Goal: Navigation & Orientation: Find specific page/section

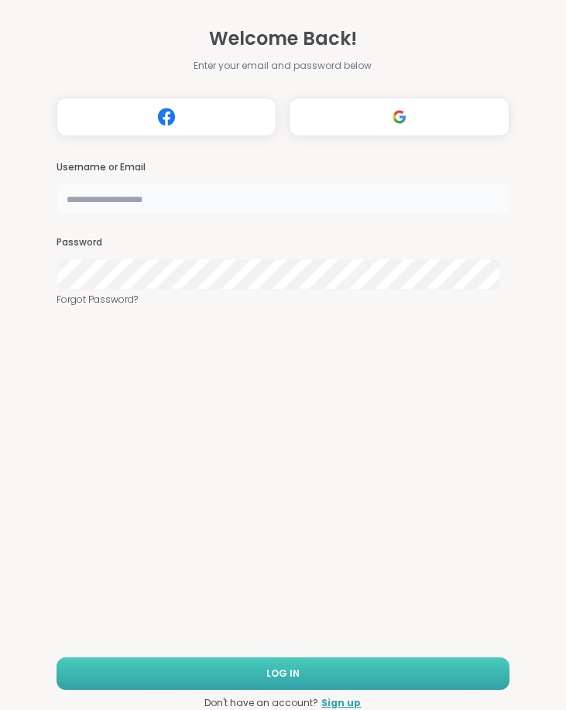
type input "**********"
click at [269, 670] on span "LOG IN" at bounding box center [282, 673] width 33 height 14
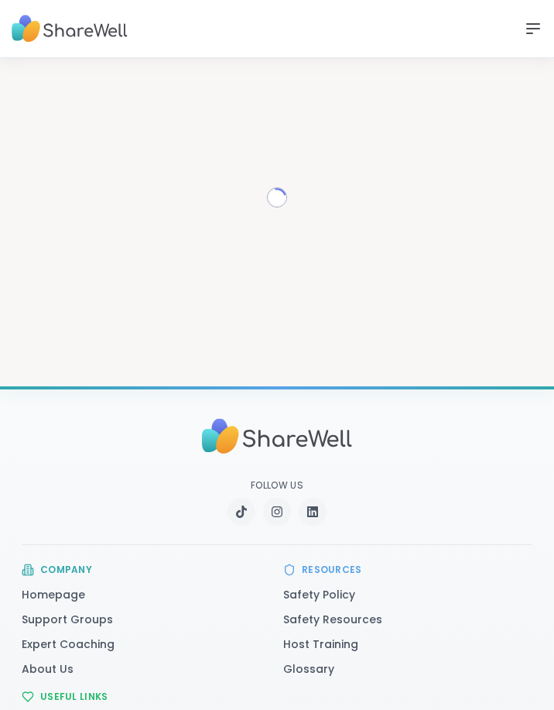
click at [36, 34] on img at bounding box center [70, 29] width 116 height 43
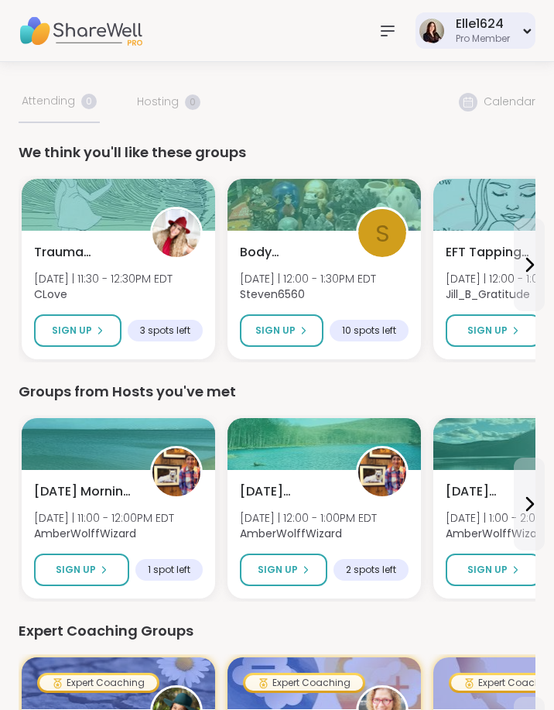
click at [533, 36] on div "Elle1624 Pro Member" at bounding box center [476, 30] width 120 height 36
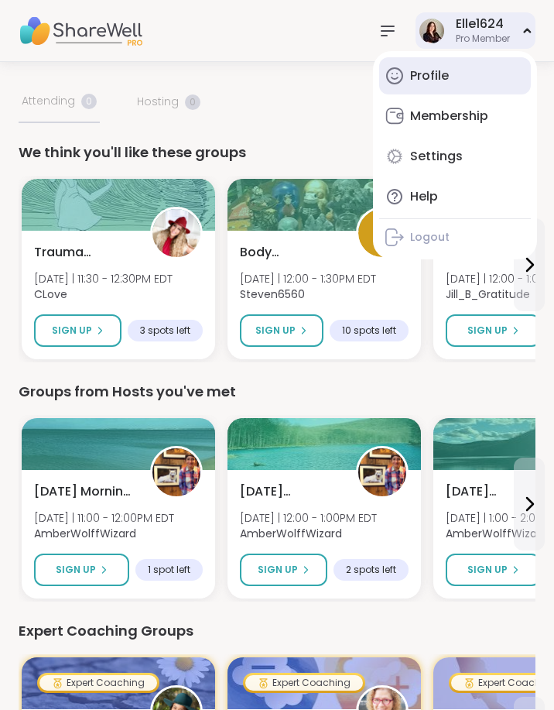
click at [406, 79] on link "Profile" at bounding box center [455, 75] width 152 height 37
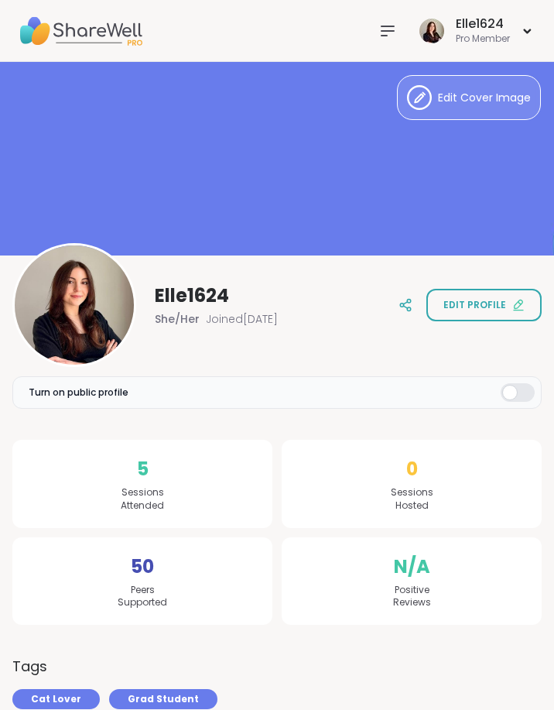
click at [126, 36] on img at bounding box center [81, 31] width 124 height 54
